Goal: Information Seeking & Learning: Learn about a topic

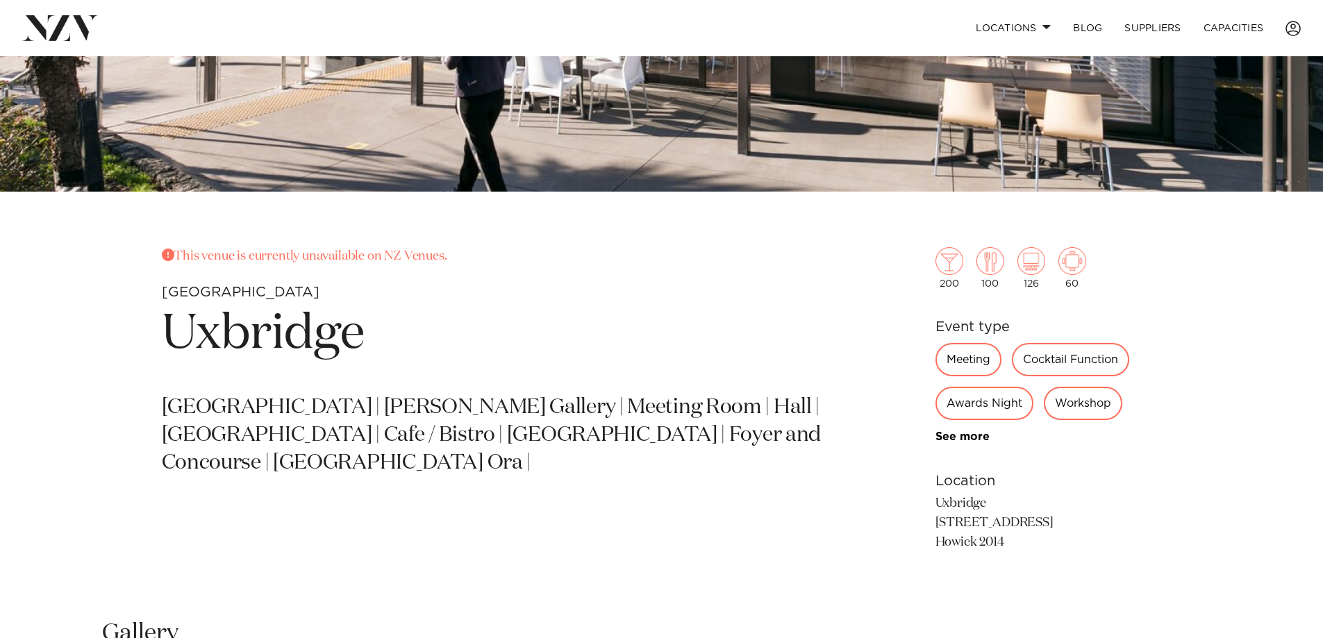
scroll to position [278, 0]
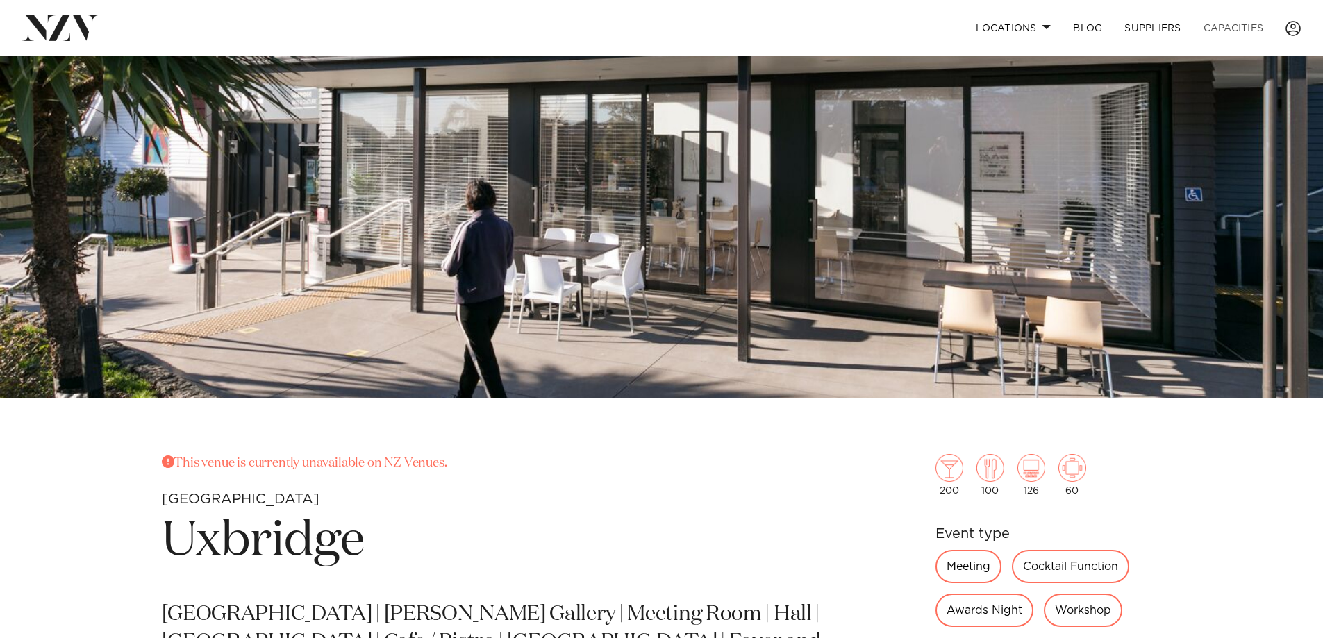
click at [1236, 31] on link "Capacities" at bounding box center [1234, 28] width 83 height 30
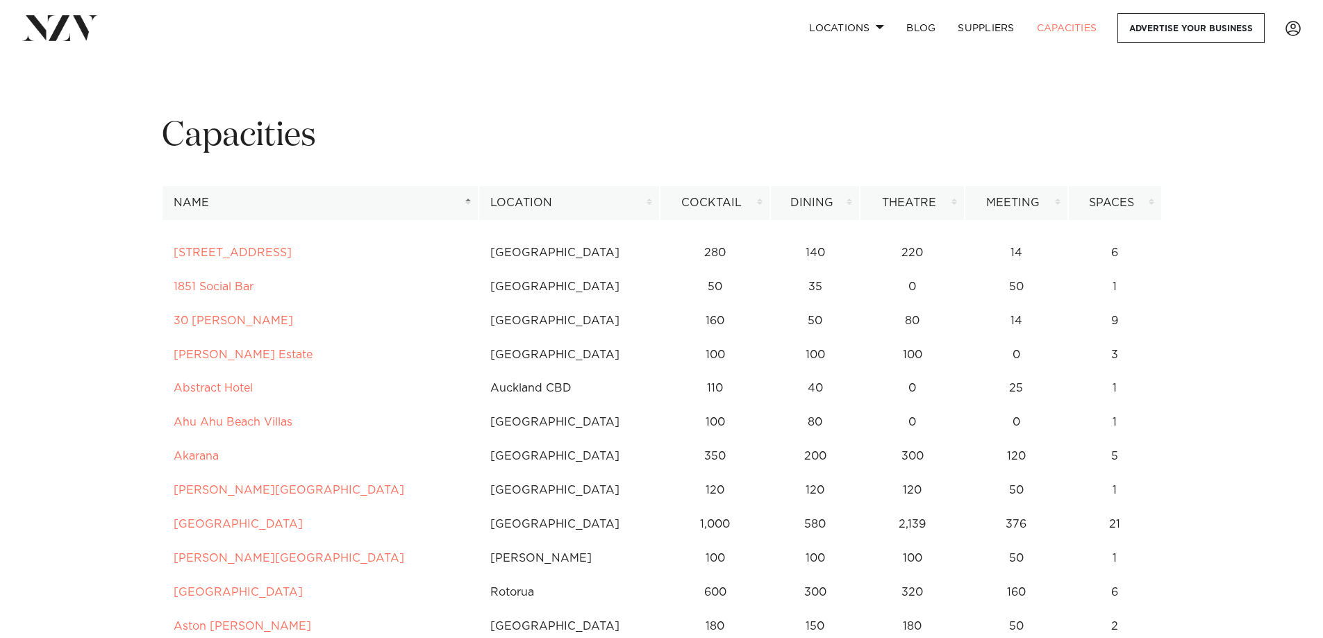
click at [604, 197] on th "Location" at bounding box center [569, 203] width 181 height 34
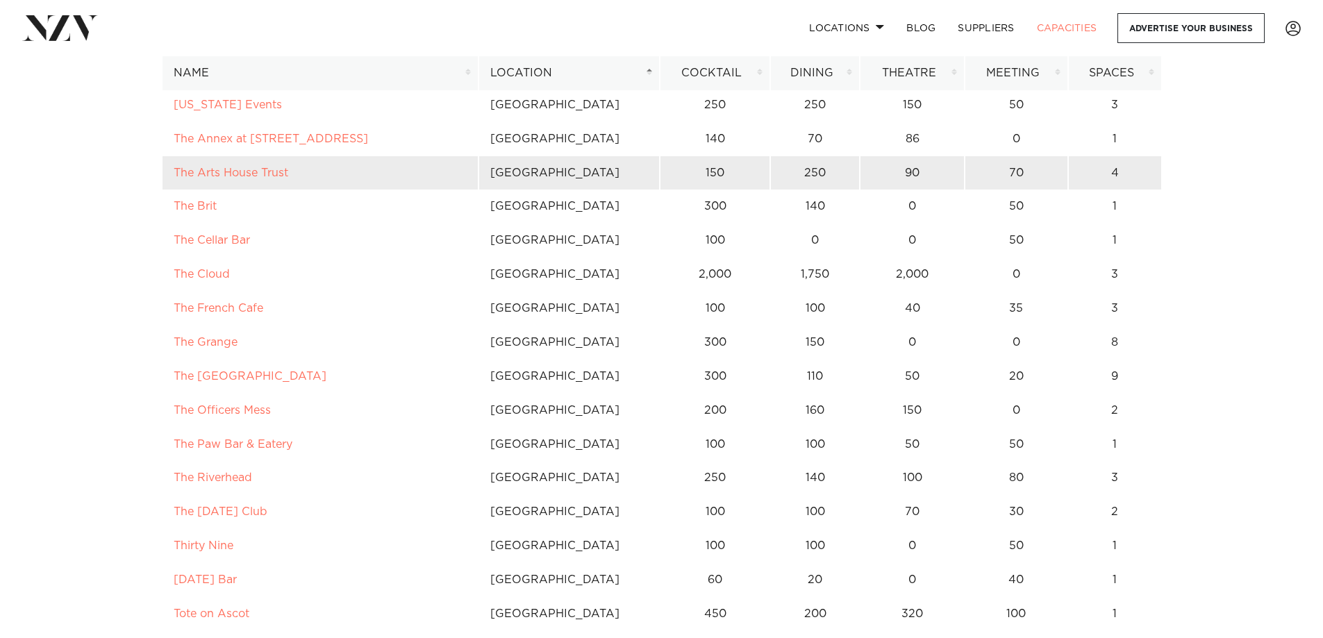
scroll to position [3195, 0]
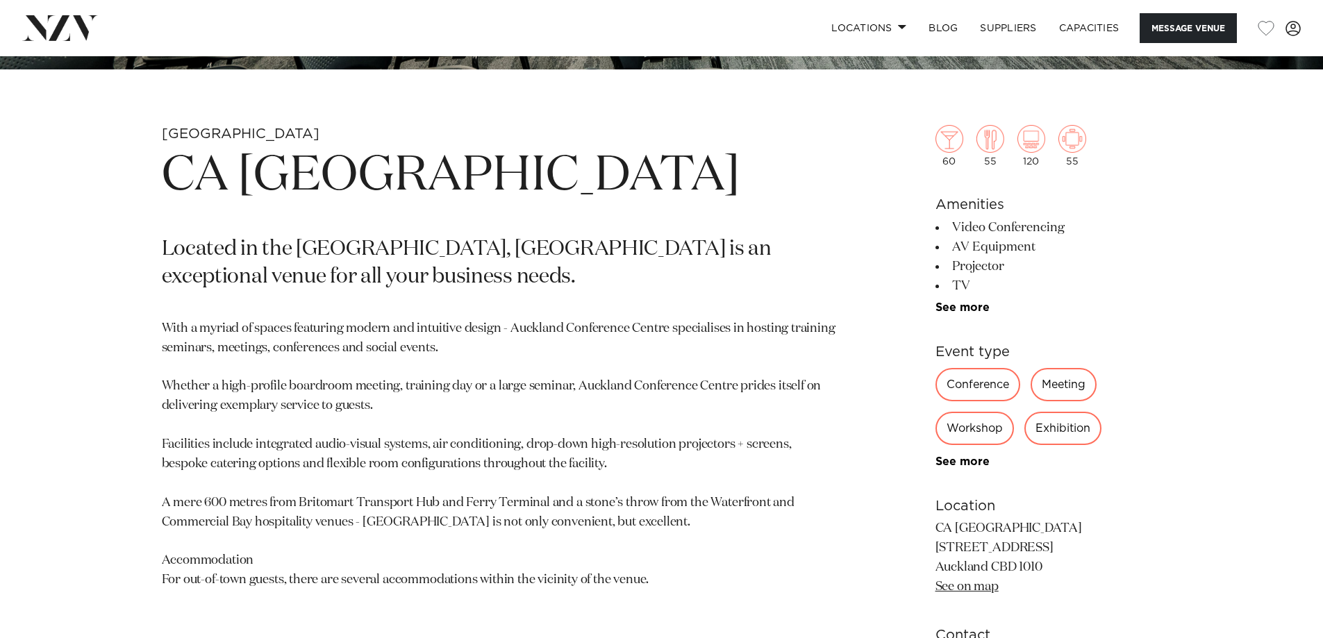
scroll to position [903, 0]
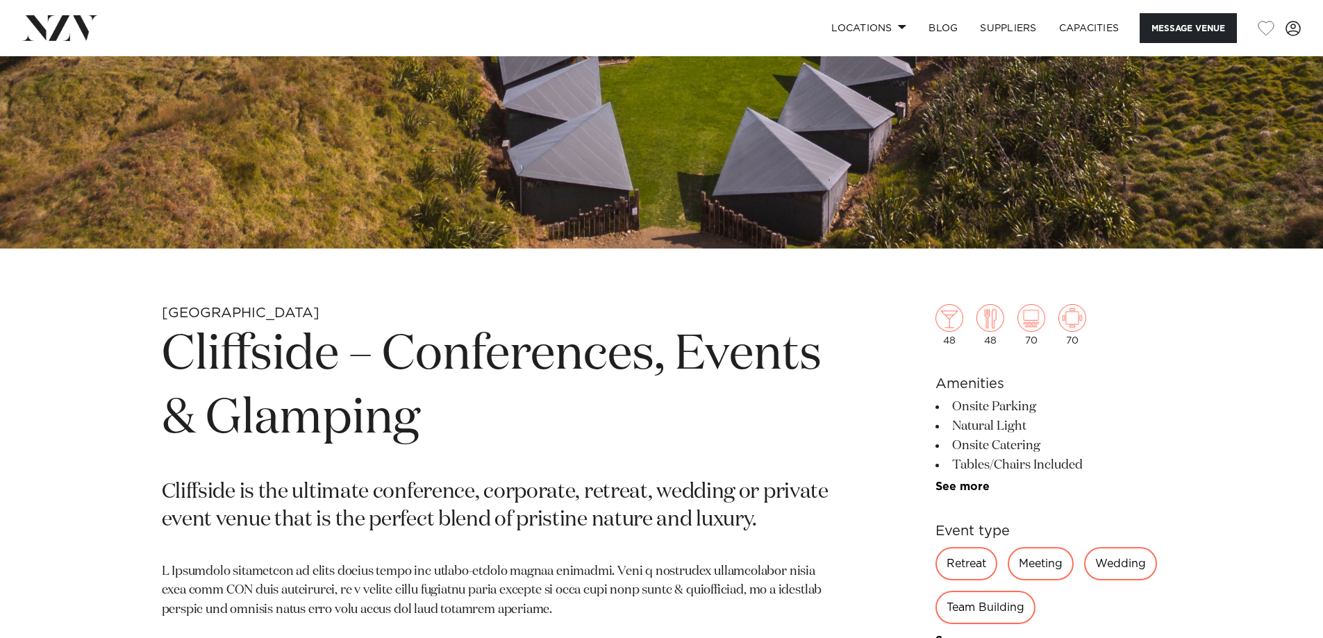
scroll to position [486, 0]
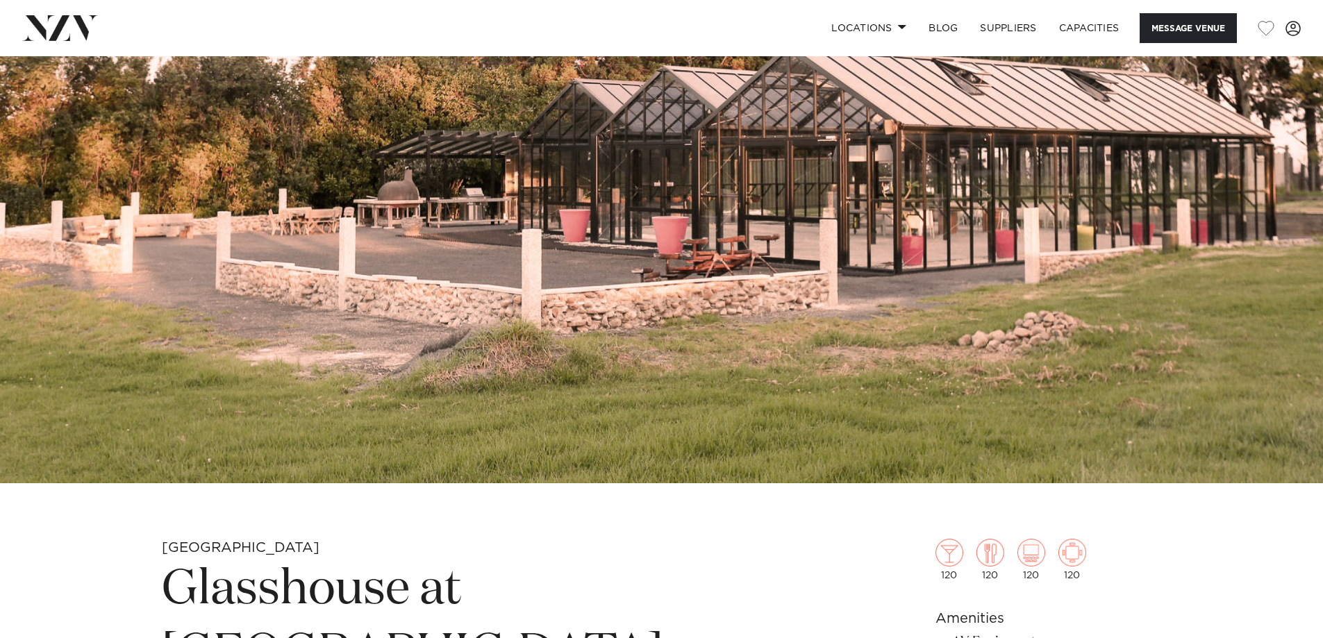
scroll to position [139, 0]
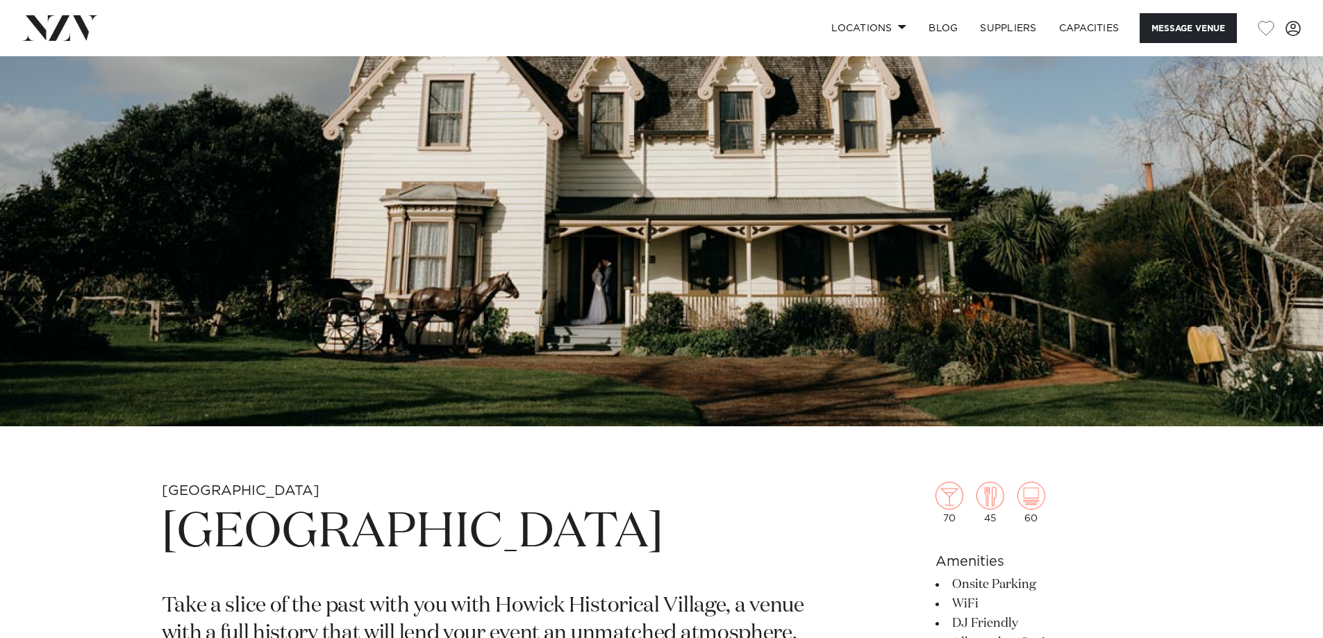
scroll to position [208, 0]
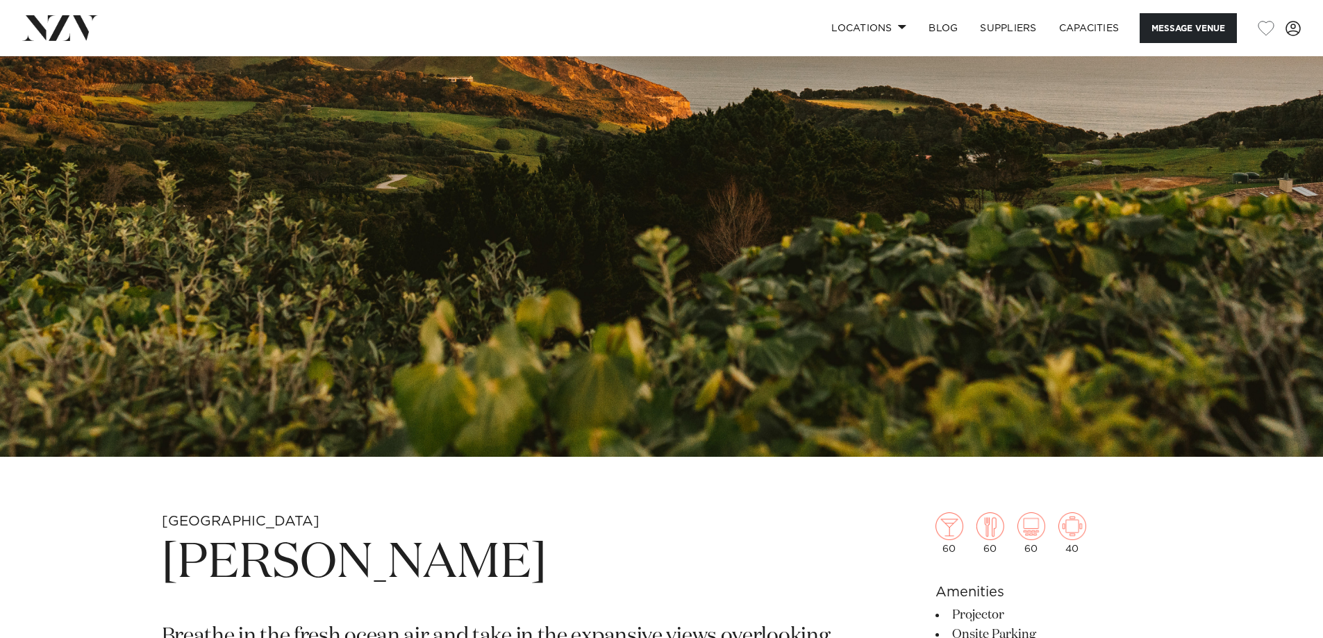
scroll to position [486, 0]
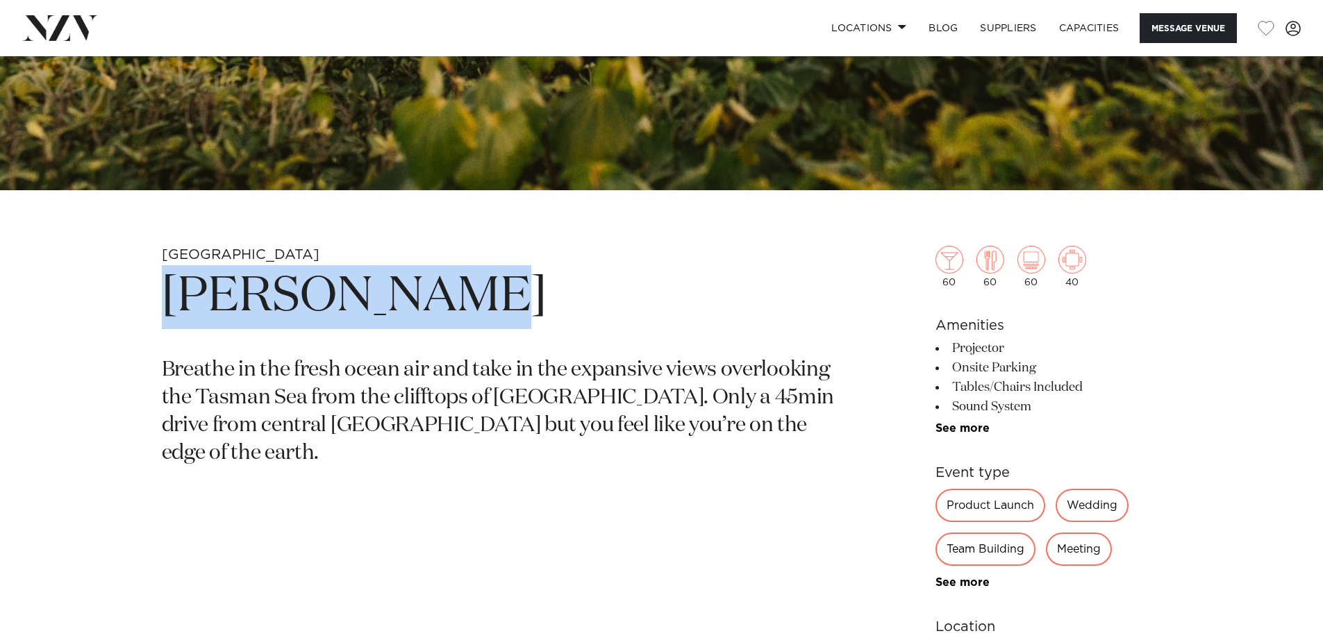
drag, startPoint x: 453, startPoint y: 297, endPoint x: 163, endPoint y: 296, distance: 290.4
click at [163, 296] on h1 "Kula Muriwai" at bounding box center [499, 297] width 675 height 64
copy h1 "Kula Muriwai"
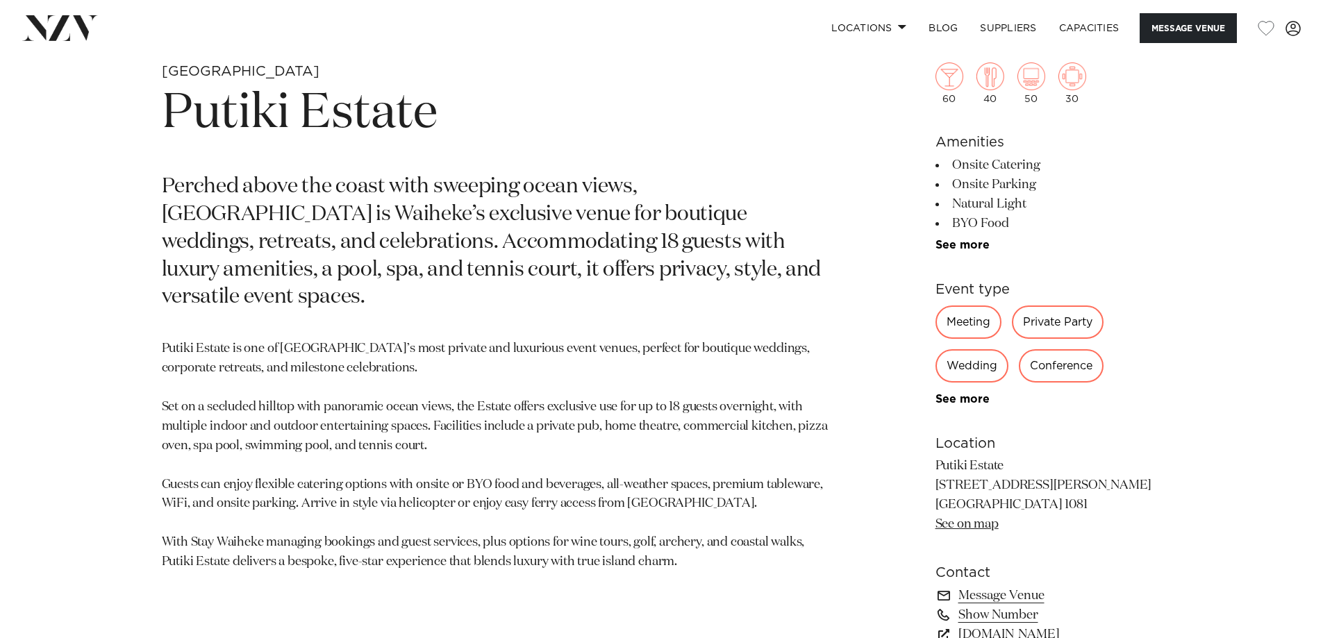
scroll to position [764, 0]
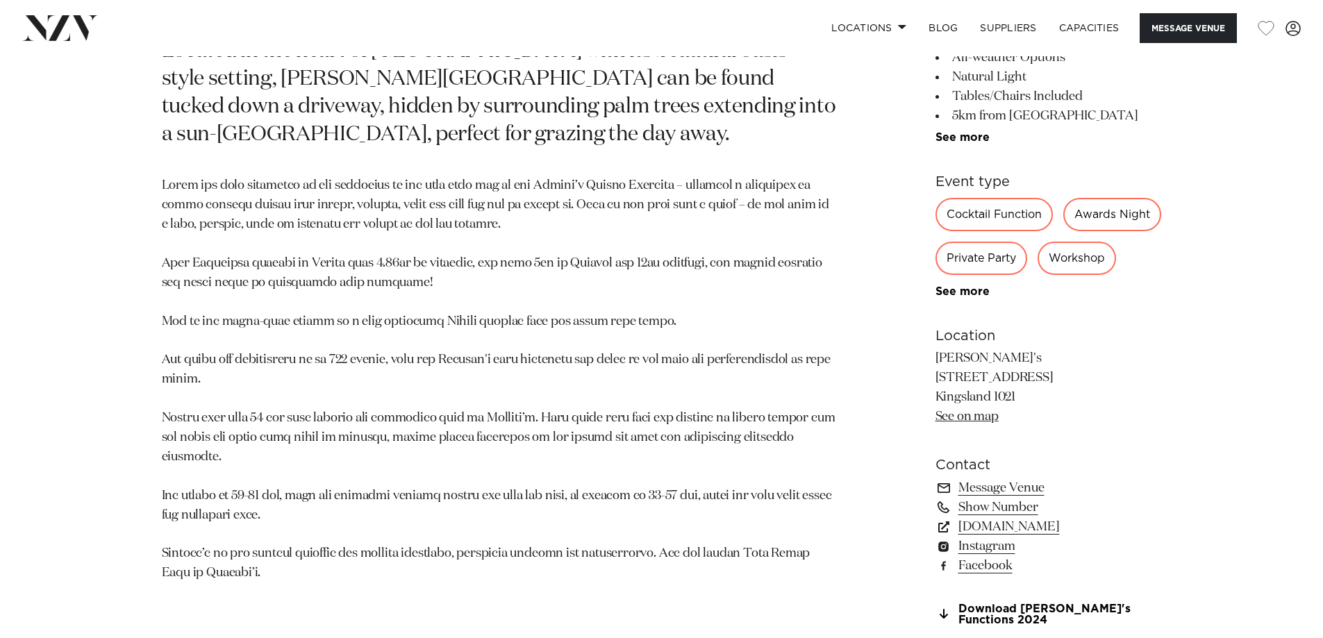
scroll to position [834, 0]
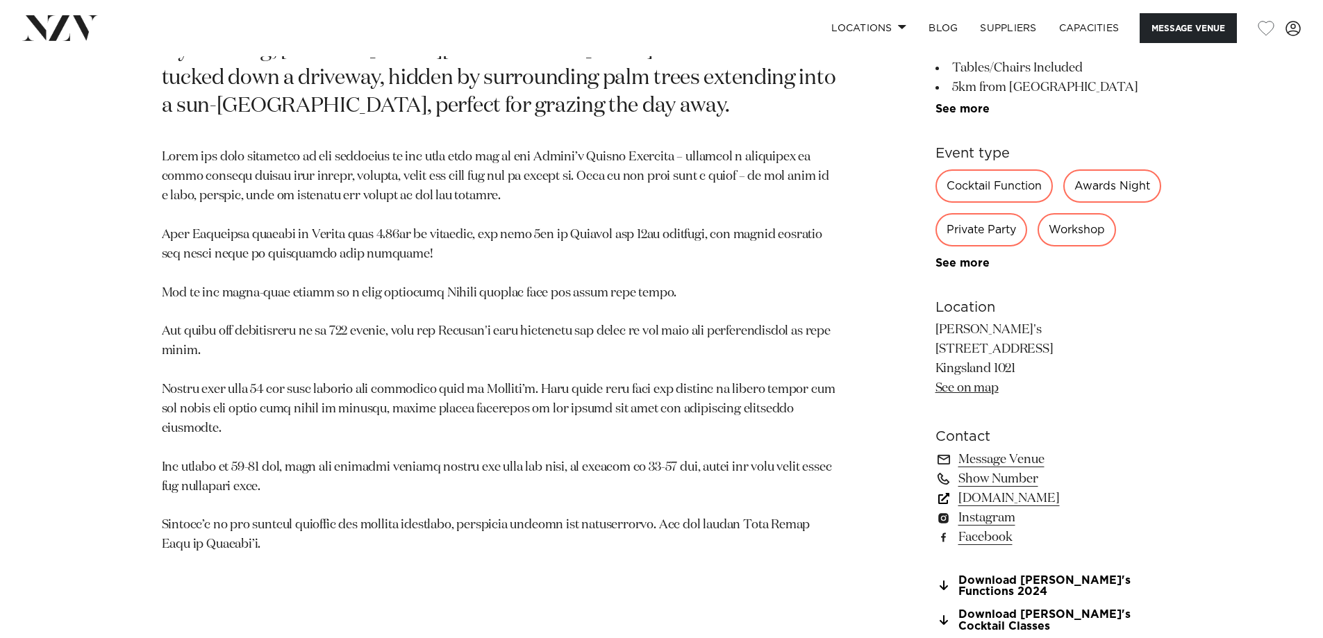
click at [1042, 508] on link "[DOMAIN_NAME]" at bounding box center [1049, 498] width 226 height 19
